Goal: Information Seeking & Learning: Understand process/instructions

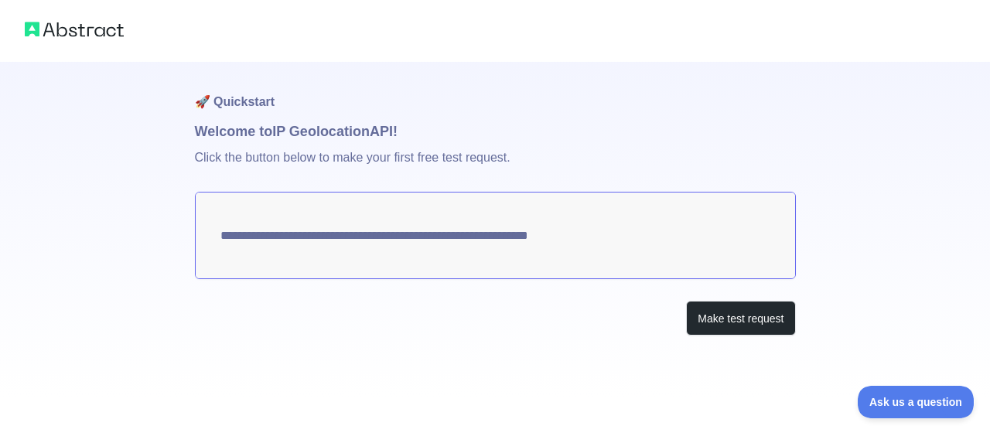
drag, startPoint x: 219, startPoint y: 234, endPoint x: 571, endPoint y: 234, distance: 351.9
click at [539, 225] on textarea "**********" at bounding box center [495, 235] width 601 height 87
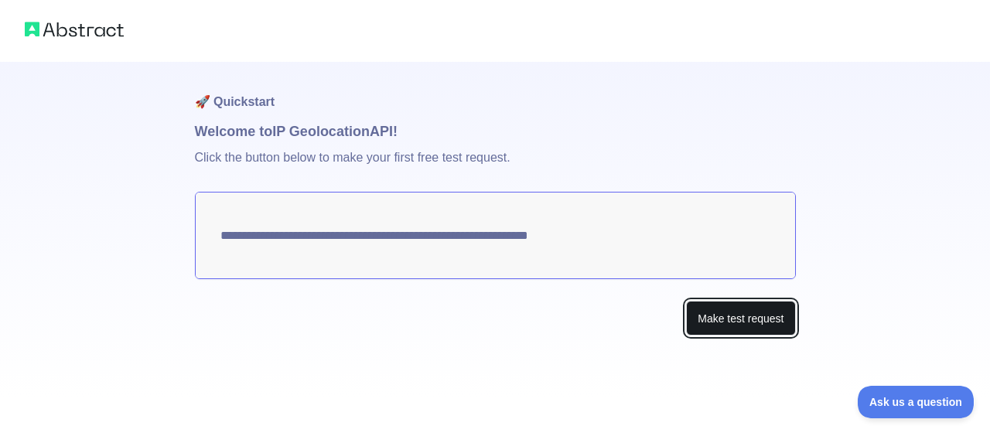
click at [747, 315] on button "Make test request" at bounding box center [740, 318] width 109 height 35
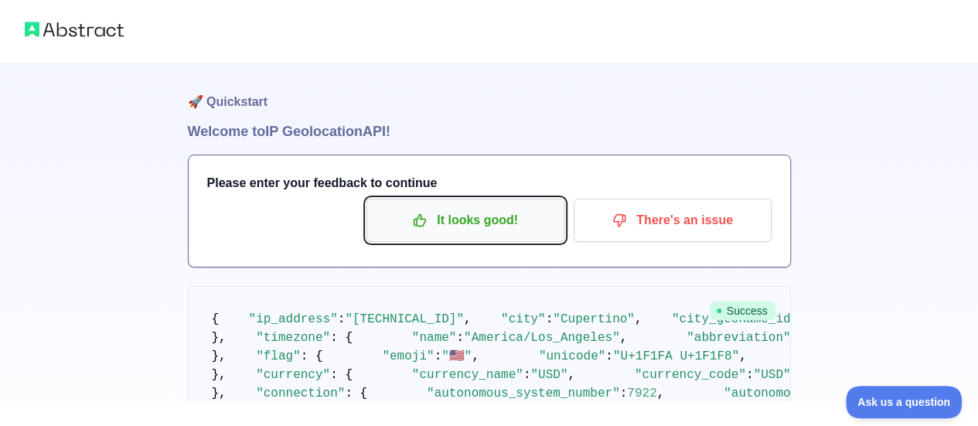
click at [489, 222] on p "It looks good!" at bounding box center [465, 220] width 175 height 26
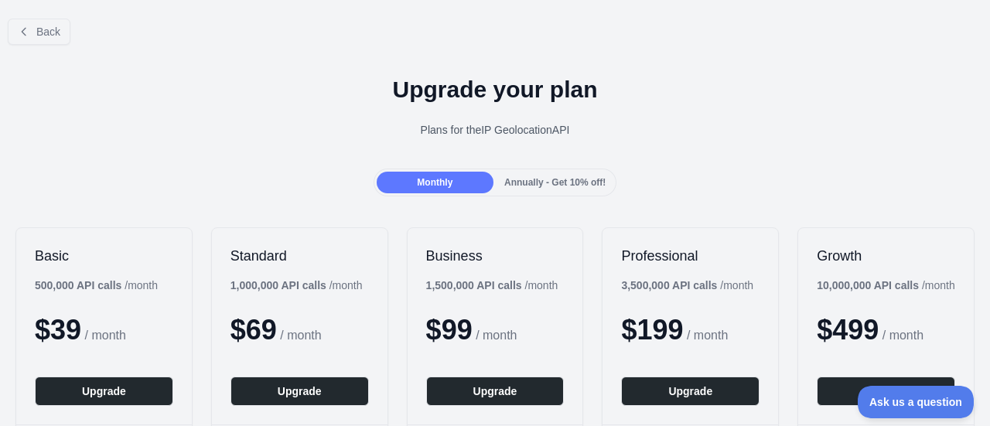
click at [565, 177] on span "Annually - Get 10% off!" at bounding box center [554, 182] width 101 height 11
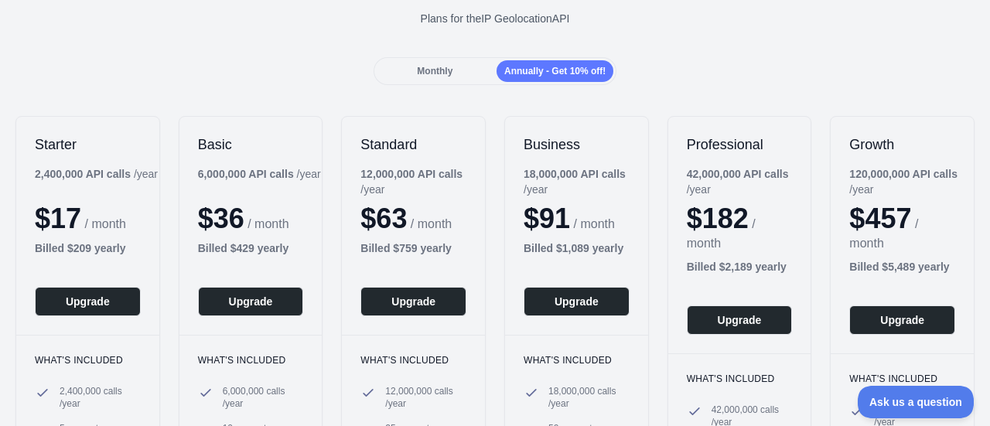
scroll to position [77, 0]
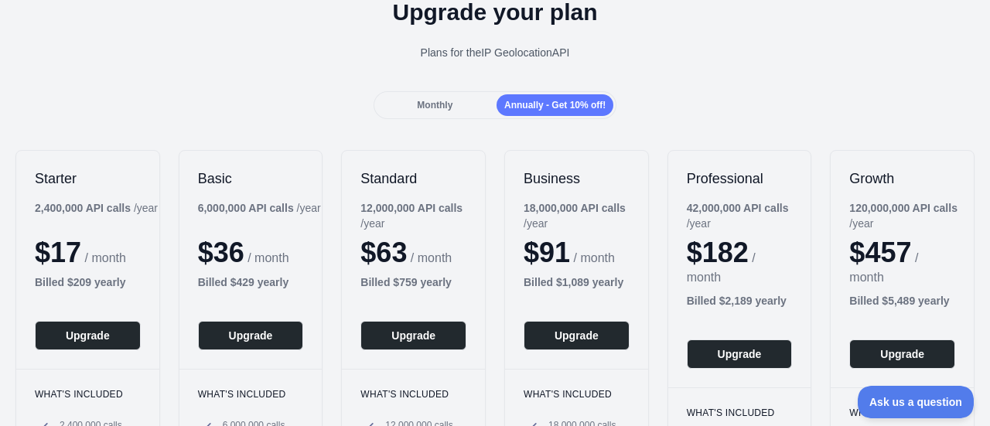
click at [428, 104] on span "Monthly" at bounding box center [435, 105] width 36 height 11
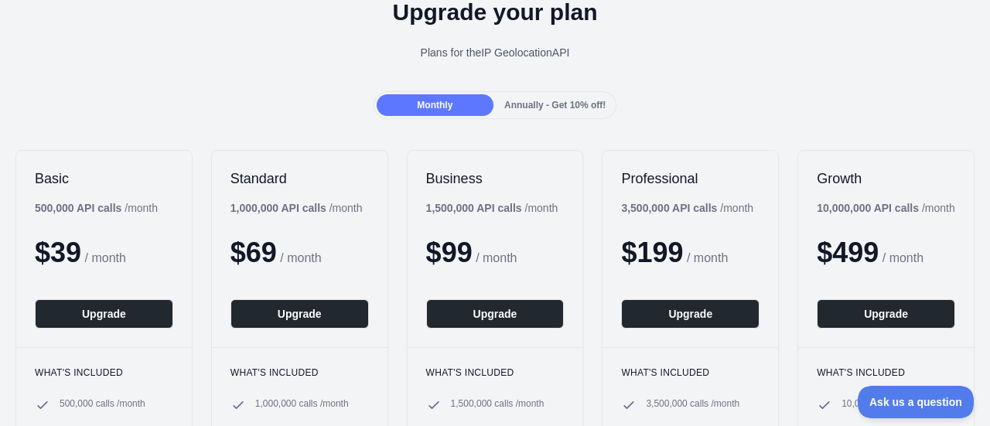
click at [558, 100] on span "Annually - Get 10% off!" at bounding box center [554, 105] width 101 height 11
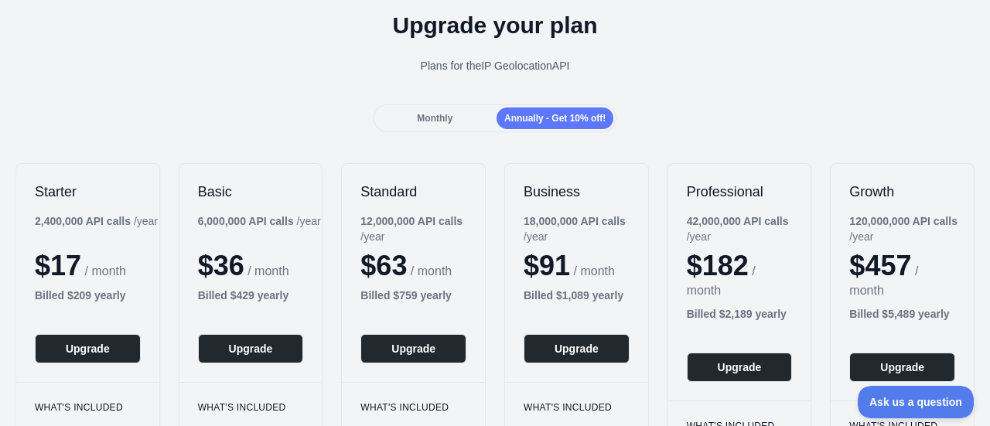
scroll to position [0, 0]
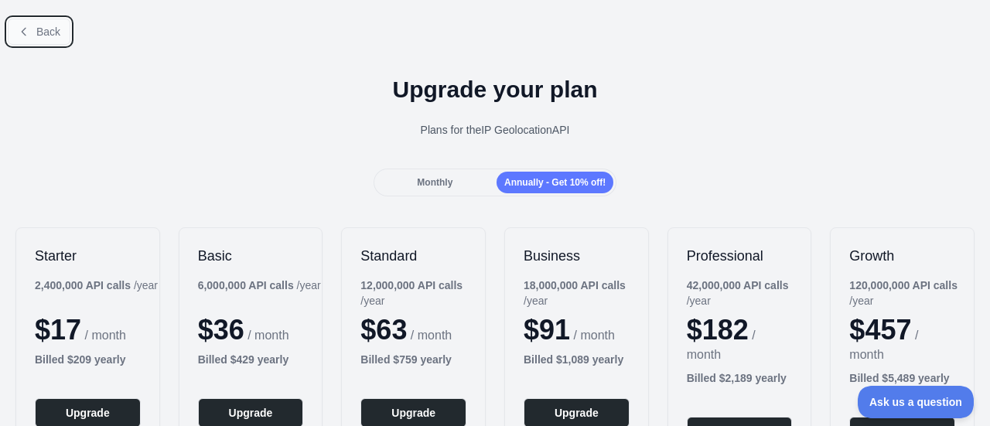
click at [43, 35] on span "Back" at bounding box center [48, 32] width 24 height 12
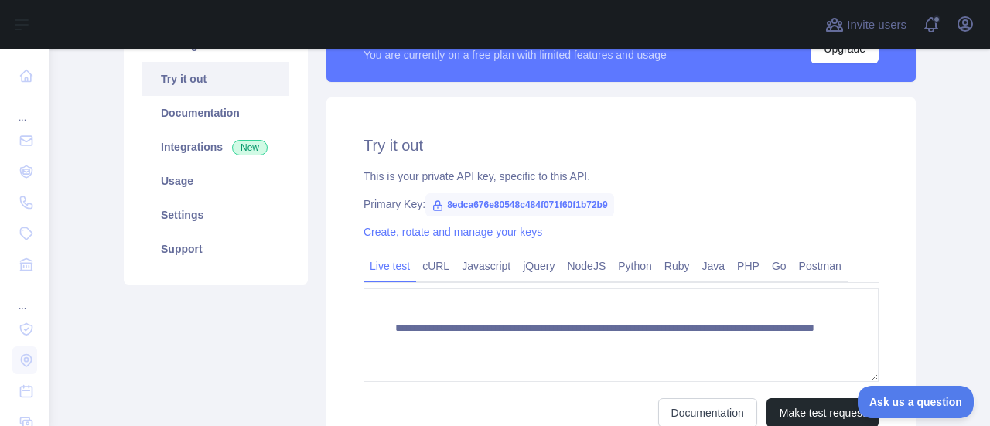
scroll to position [232, 0]
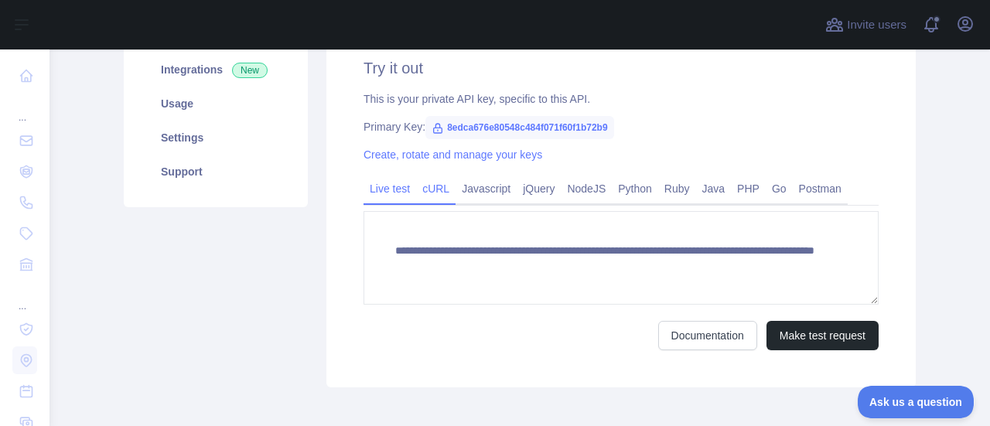
click at [430, 192] on link "cURL" at bounding box center [435, 188] width 39 height 25
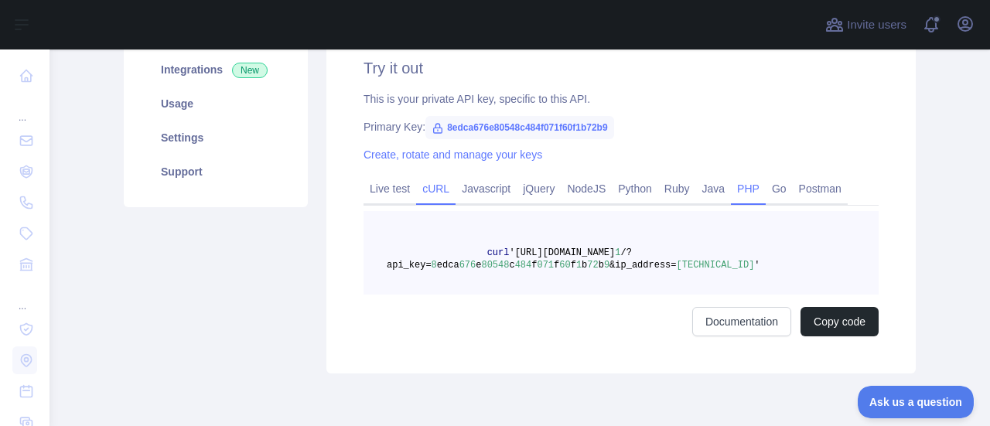
click at [743, 190] on link "PHP" at bounding box center [748, 188] width 35 height 25
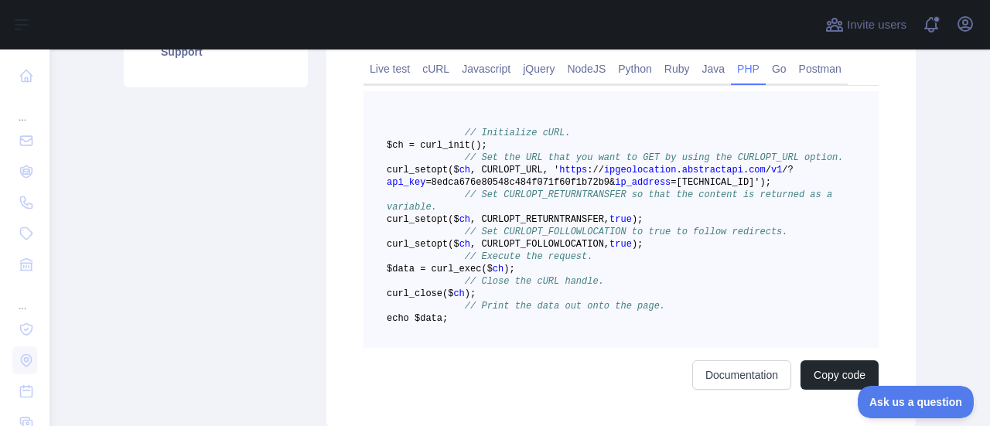
scroll to position [387, 0]
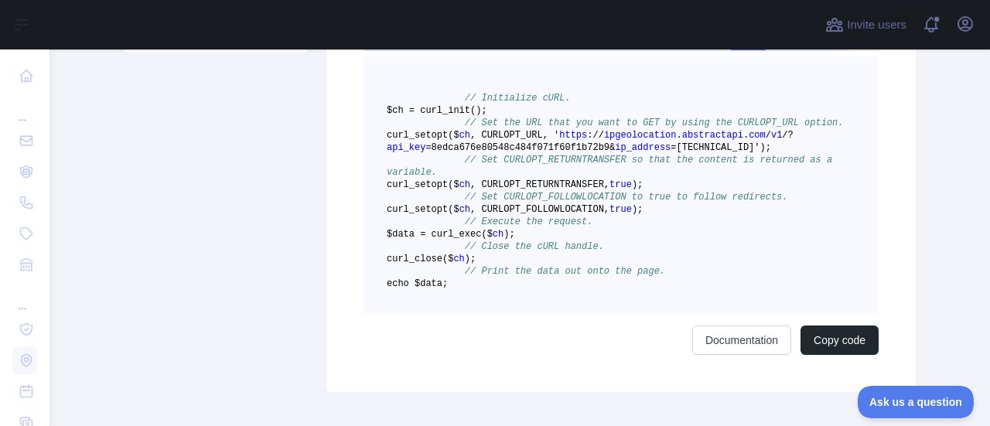
drag, startPoint x: 454, startPoint y: 110, endPoint x: 600, endPoint y: 342, distance: 274.2
click at [600, 313] on pre "// Initialize cURL. $ch = curl _init() ; // Set the URL that you want to GET by…" at bounding box center [621, 184] width 515 height 257
copy code "$ch = curl _init() ; // Set the URL that you want to GET by using the CURLOPT_U…"
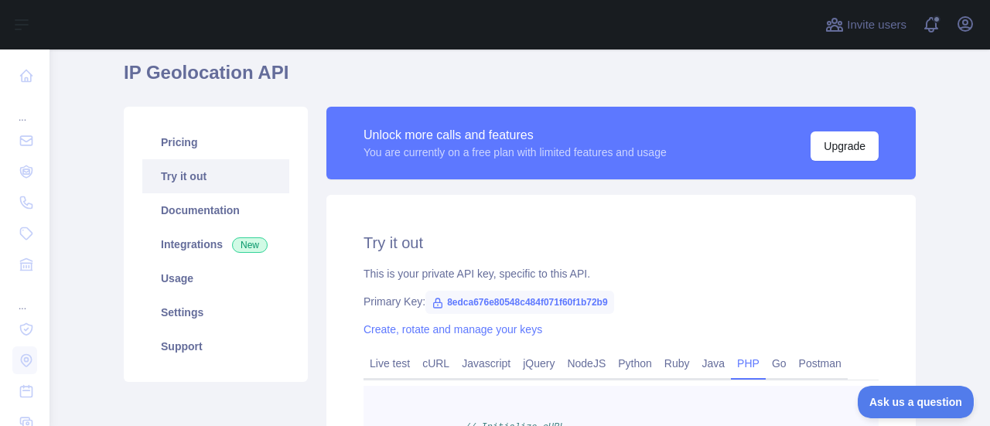
scroll to position [77, 0]
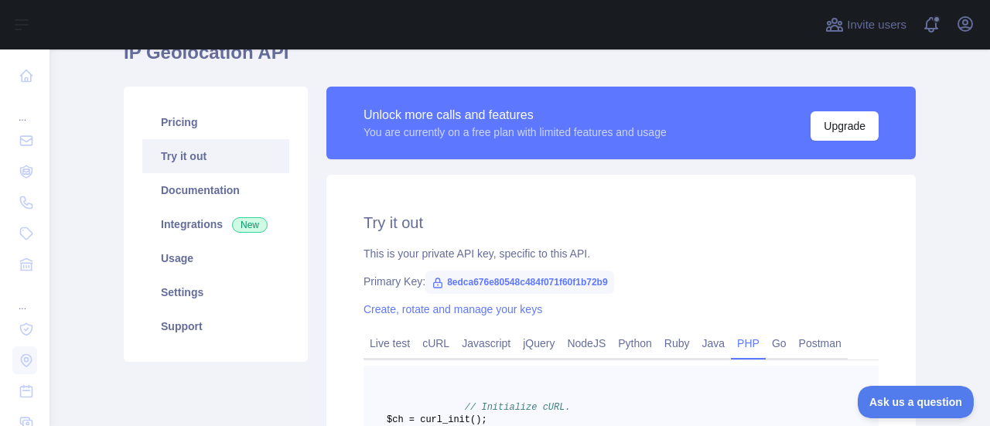
click at [190, 156] on link "Try it out" at bounding box center [215, 156] width 147 height 34
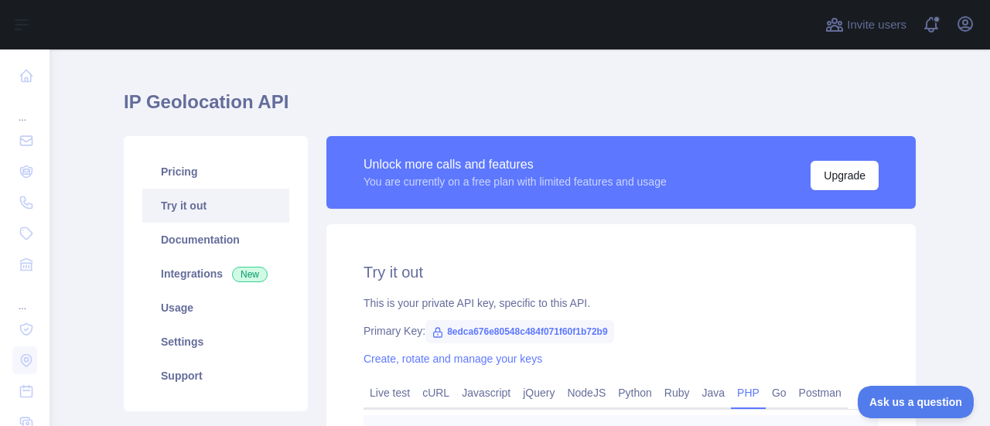
scroll to position [0, 0]
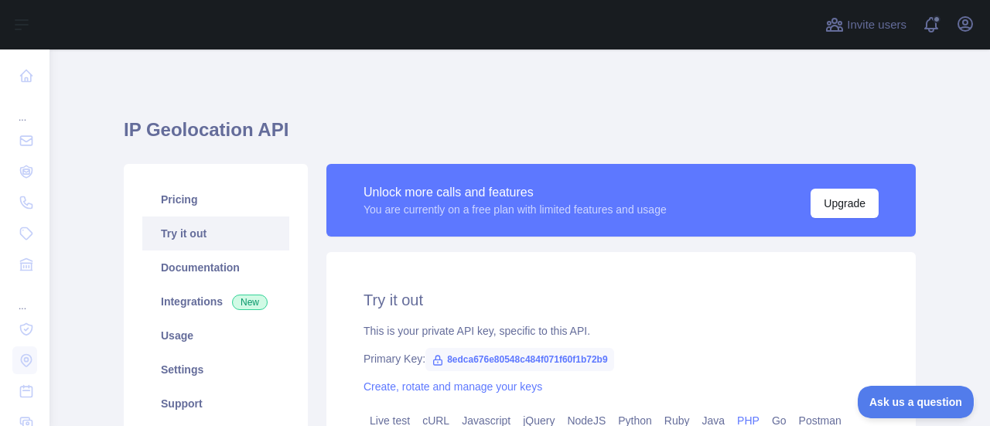
click at [169, 232] on link "Try it out" at bounding box center [215, 234] width 147 height 34
click at [179, 271] on link "Documentation" at bounding box center [215, 268] width 147 height 34
